Goal: Task Accomplishment & Management: Complete application form

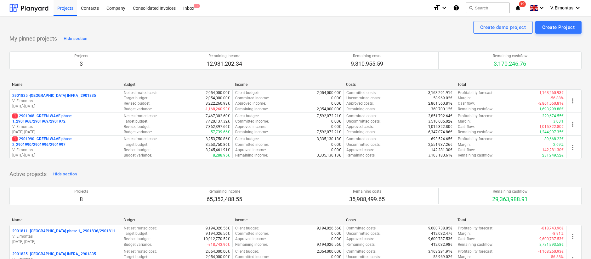
click at [70, 5] on div "Projects" at bounding box center [65, 8] width 24 height 16
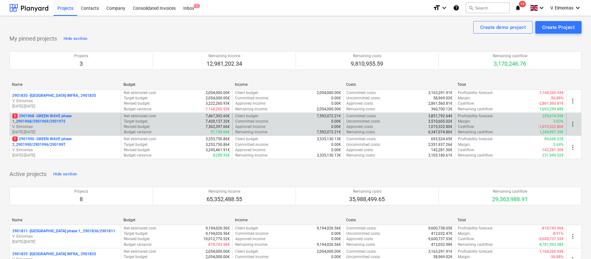
click at [59, 116] on p "1 2901968 - GREEN WAVE phase 1_2901968/2901969/2901972" at bounding box center [65, 119] width 106 height 11
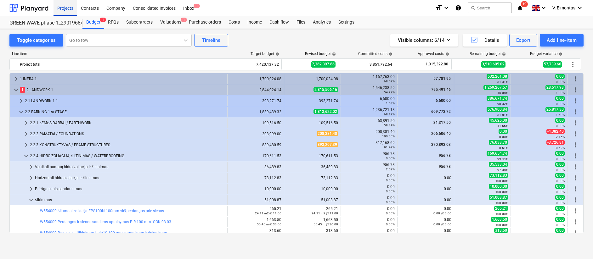
click at [70, 5] on div "Projects" at bounding box center [65, 8] width 24 height 16
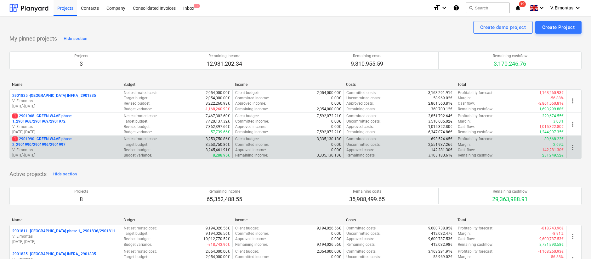
click at [47, 137] on p "1 2901990 - GREEN WAVE phase 2_2901990/2901996/2901997" at bounding box center [65, 142] width 106 height 11
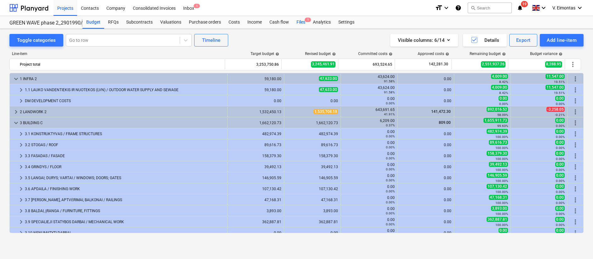
click at [303, 20] on div "Files 1" at bounding box center [301, 22] width 16 height 13
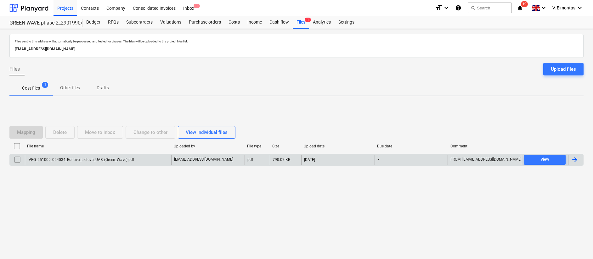
click at [74, 161] on div "VBG_251009_024034_Bonava_Lietuva_UAB_(Green_Wave).pdf" at bounding box center [81, 160] width 106 height 4
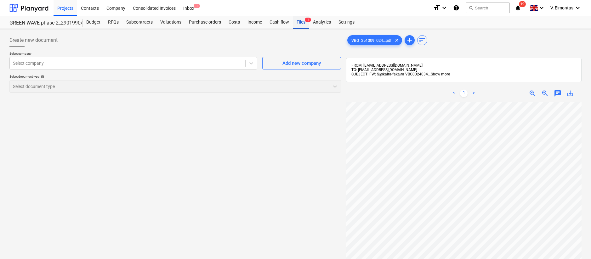
click at [299, 18] on div "Files 1" at bounding box center [301, 22] width 16 height 13
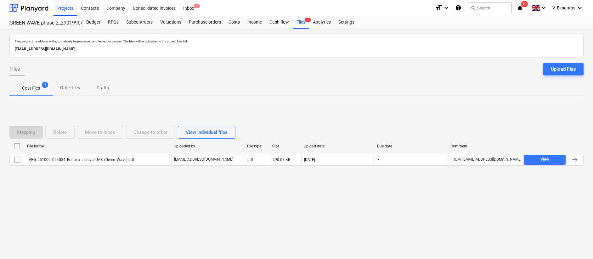
click at [16, 143] on input "checkbox" at bounding box center [17, 146] width 10 height 10
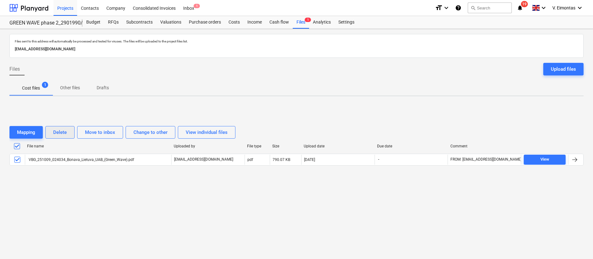
click at [67, 129] on div "Delete" at bounding box center [60, 132] width 14 height 8
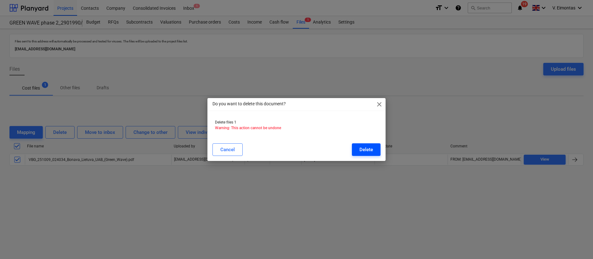
click at [356, 149] on button "Delete" at bounding box center [366, 149] width 29 height 13
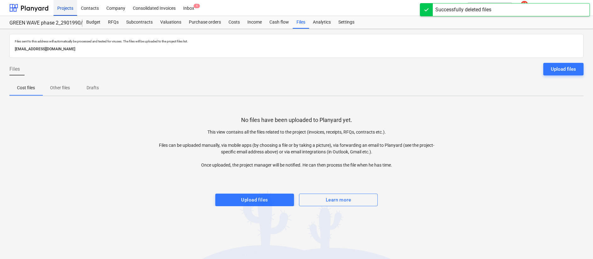
click at [61, 6] on div "Projects" at bounding box center [65, 8] width 24 height 16
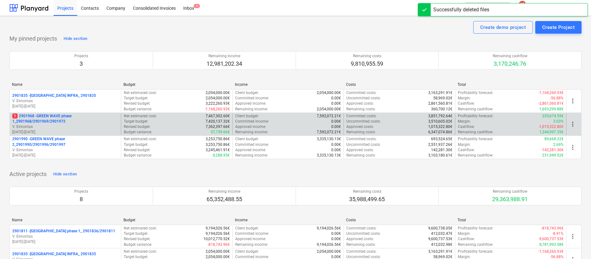
click at [56, 117] on p "1 2901968 - GREEN WAVE phase 1_2901968/2901969/2901972" at bounding box center [65, 119] width 106 height 11
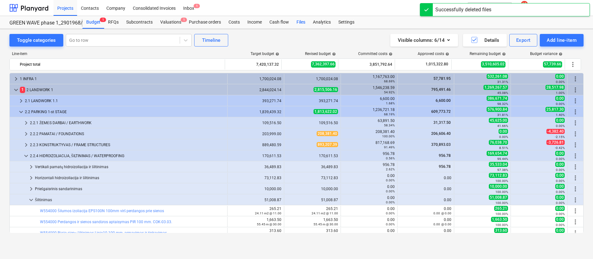
click at [303, 23] on div "Files" at bounding box center [301, 22] width 16 height 13
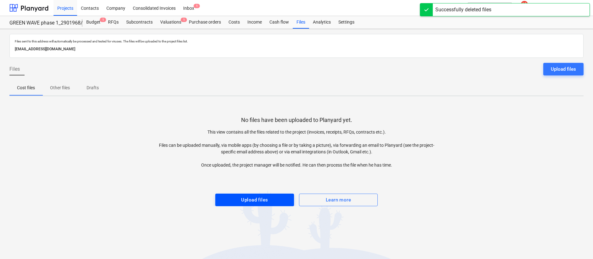
click at [277, 204] on button "Upload files" at bounding box center [254, 200] width 79 height 13
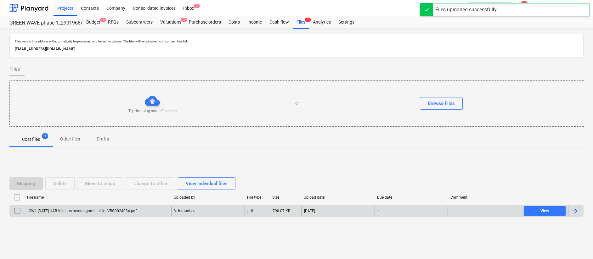
click at [113, 205] on div "GW1 [DATE] UAB Vilniaus betono gaminiai Nr. VBG0024034.pdf V. Eimontas pdf 790.…" at bounding box center [296, 211] width 574 height 12
click at [90, 211] on div "GW1 [DATE] UAB Vilniaus betono gaminiai Nr. VBG0024034.pdf" at bounding box center [82, 211] width 109 height 4
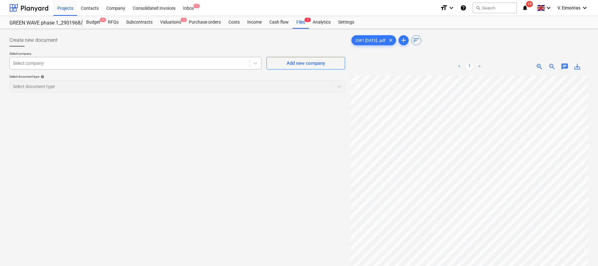
click at [124, 60] on div at bounding box center [129, 63] width 233 height 6
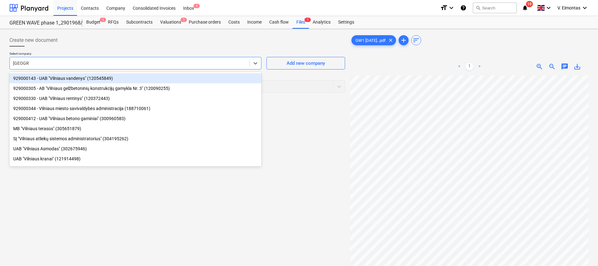
type input "[GEOGRAPHIC_DATA]"
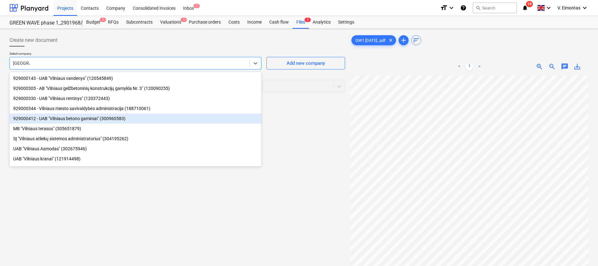
click at [85, 117] on div "929000412 - UAB "Vilniaus betono gaminiai" (300960583)" at bounding box center [135, 119] width 252 height 10
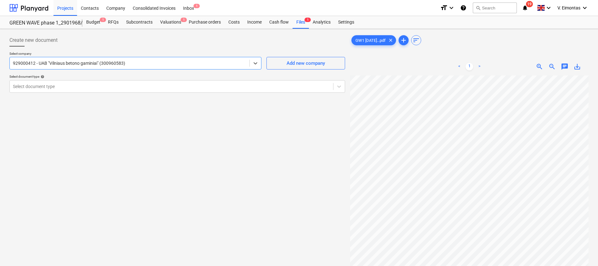
click at [72, 77] on div "Select document type help" at bounding box center [177, 77] width 336 height 4
click at [72, 81] on div "Select document type" at bounding box center [177, 86] width 336 height 13
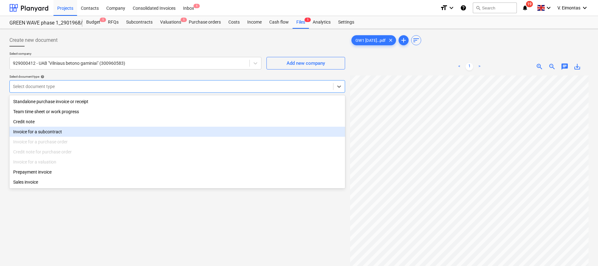
click at [31, 129] on div "Invoice for a subcontract" at bounding box center [177, 132] width 336 height 10
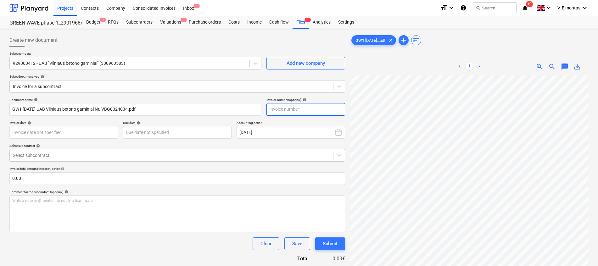
click at [299, 109] on input "text" at bounding box center [306, 109] width 79 height 13
type input "VBG0024034"
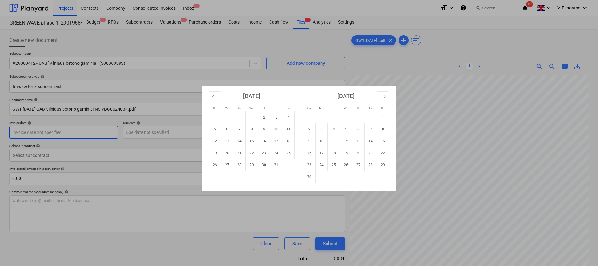
click at [104, 133] on body "Projects Contacts Company Consolidated Invoices Inbox 1 format_size keyboard_ar…" at bounding box center [299, 133] width 598 height 266
click at [264, 128] on td "9" at bounding box center [264, 129] width 12 height 12
type input "[DATE]"
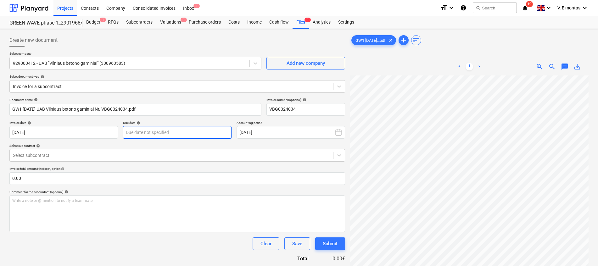
click at [192, 132] on body "Projects Contacts Company Consolidated Invoices Inbox 1 format_size keyboard_ar…" at bounding box center [299, 133] width 598 height 266
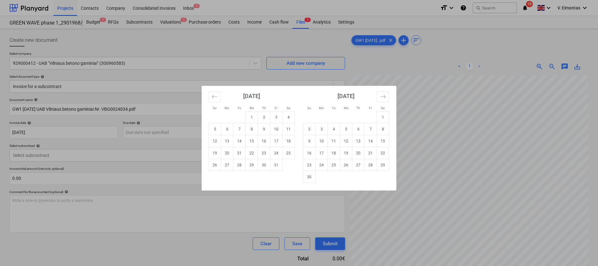
click at [530, 234] on div "Su Mo Tu We Th Fr Sa Su Mo Tu We Th Fr Sa [DATE] 1 2 3 4 5 6 7 8 9 10 11 12 13 …" at bounding box center [299, 133] width 598 height 266
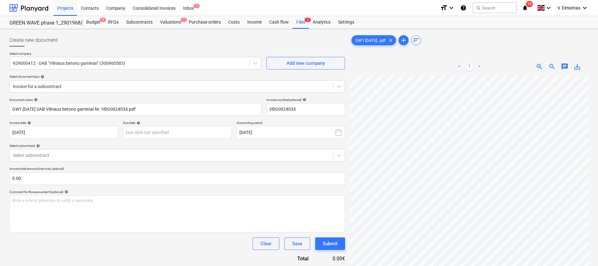
scroll to position [111, 0]
click at [185, 140] on div "Document name help GW1 [DATE] UAB Vilniaus betono gaminiai Nr. VBG0024034.pdf I…" at bounding box center [177, 180] width 336 height 165
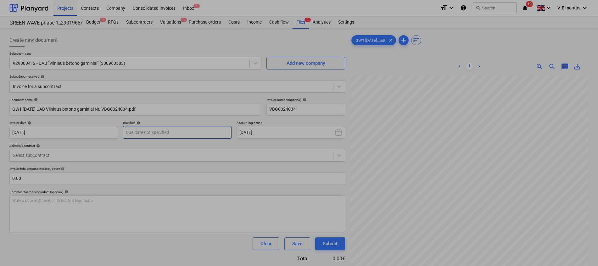
click at [188, 135] on body "Projects Contacts Company Consolidated Invoices Inbox 1 format_size keyboard_ar…" at bounding box center [299, 133] width 598 height 266
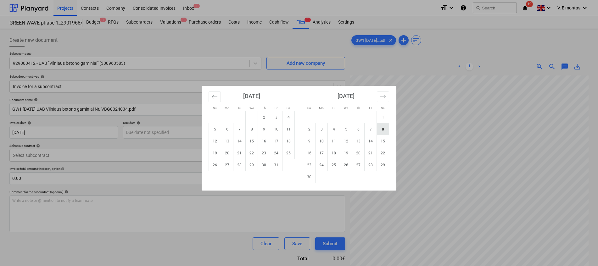
click at [383, 128] on td "8" at bounding box center [383, 129] width 12 height 12
type input "[DATE]"
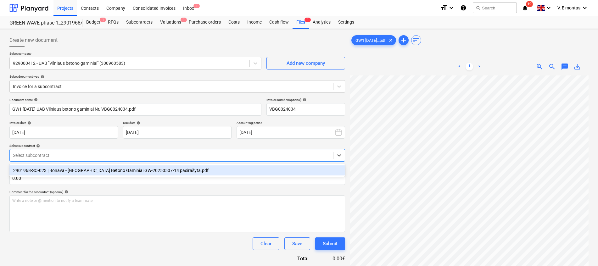
click at [120, 158] on div at bounding box center [171, 155] width 317 height 6
click at [123, 168] on div "2901968-SO-023 | Bonava - [GEOGRAPHIC_DATA] Betono Gaminiai GW-20250507-14 pasi…" at bounding box center [177, 171] width 336 height 10
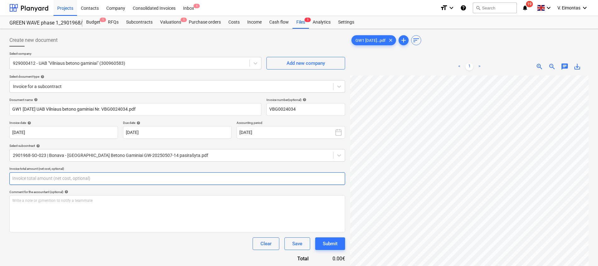
click at [111, 178] on input "text" at bounding box center [177, 178] width 336 height 13
type input "0.00"
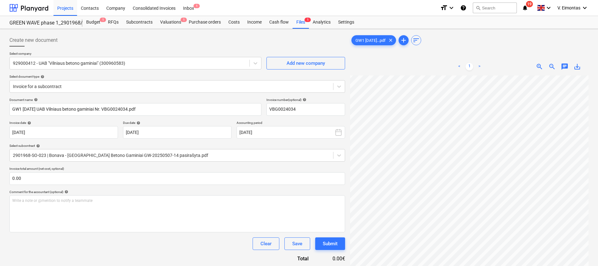
scroll to position [110, 38]
click at [171, 186] on div "Document name help GW1 [DATE] UAB Vilniaus betono gaminiai Nr. VBG0024034.pdf I…" at bounding box center [177, 235] width 336 height 274
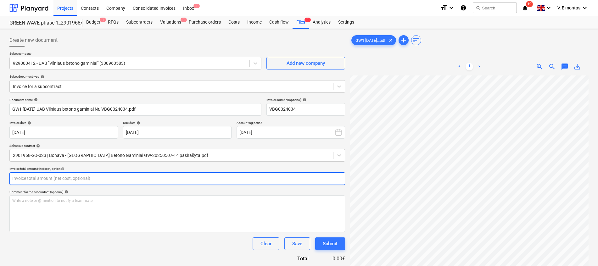
click at [171, 181] on input "text" at bounding box center [177, 178] width 336 height 13
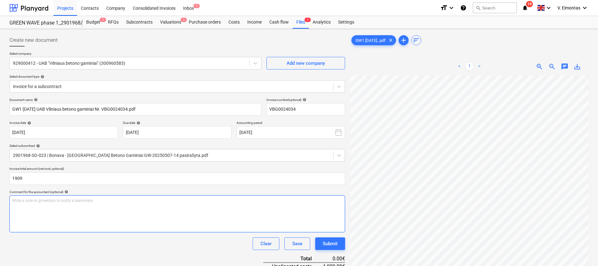
type input "1,909.00"
click at [160, 204] on div "Write a note or @mention to notify a teammate [PERSON_NAME]" at bounding box center [177, 213] width 336 height 37
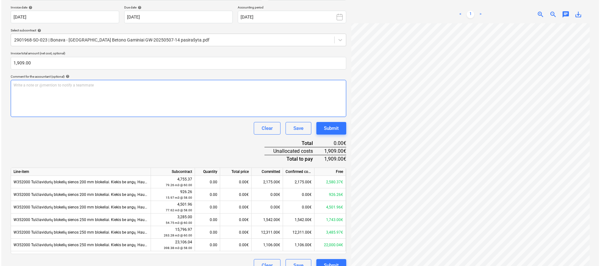
scroll to position [126, 0]
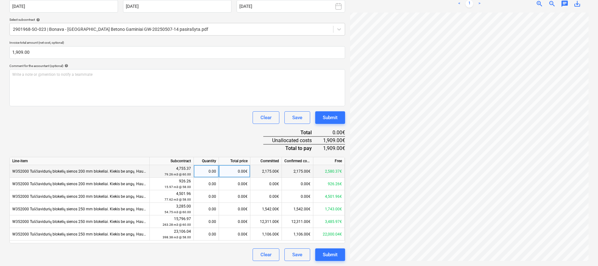
click at [241, 168] on div "0.00€" at bounding box center [234, 171] width 31 height 13
type input "600"
click at [233, 143] on div "Document name help GW1 [DATE] UAB Vilniaus betono gaminiai Nr. VBG0024034.pdf I…" at bounding box center [177, 116] width 336 height 289
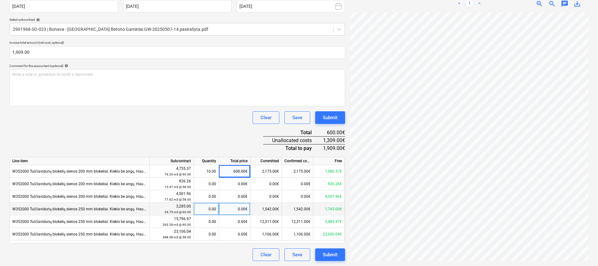
click at [234, 210] on div "0.00€" at bounding box center [234, 209] width 31 height 13
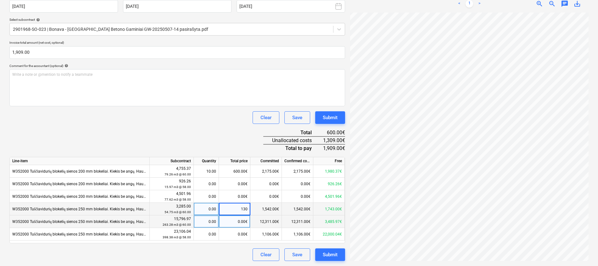
type input "1309"
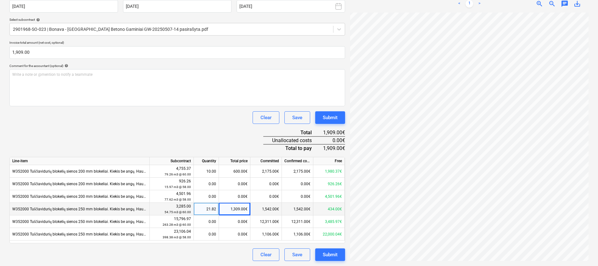
click at [222, 142] on div "Document name help GW1 [DATE] UAB Vilniaus betono gaminiai Nr. VBG0024034.pdf I…" at bounding box center [177, 116] width 336 height 289
click at [333, 253] on div "Submit" at bounding box center [330, 255] width 15 height 8
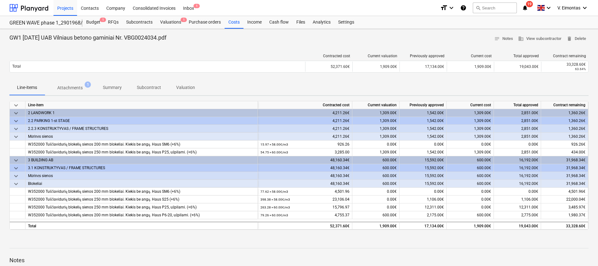
click at [63, 49] on div "Contracted cost Current valuation Previously approved Current cost Total approv…" at bounding box center [298, 64] width 579 height 31
click at [72, 10] on div "Projects" at bounding box center [65, 8] width 24 height 16
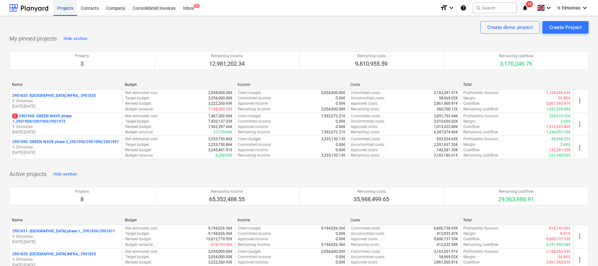
click at [69, 7] on div "Projects" at bounding box center [65, 8] width 24 height 16
